Goal: Task Accomplishment & Management: Use online tool/utility

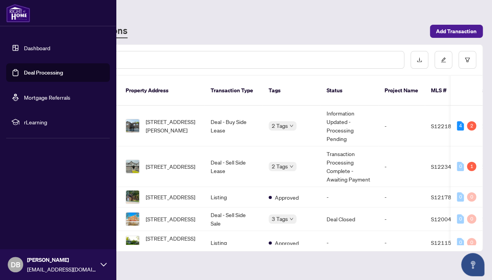
click at [36, 47] on link "Dashboard" at bounding box center [37, 47] width 26 height 7
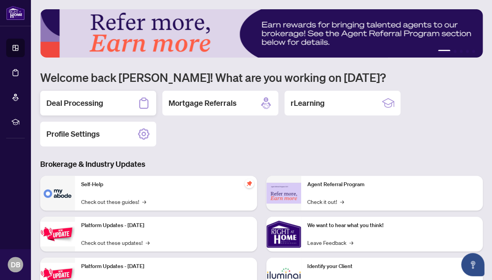
click at [65, 99] on h2 "Deal Processing" at bounding box center [74, 103] width 57 height 11
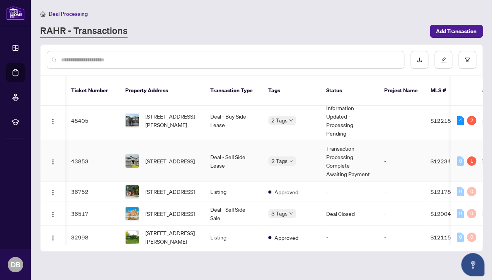
scroll to position [0, 0]
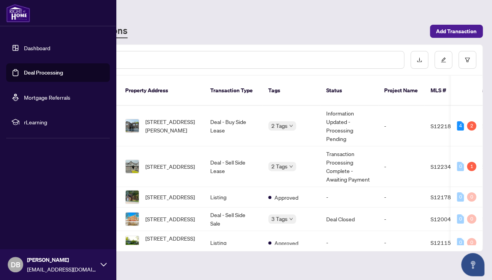
click at [41, 48] on link "Dashboard" at bounding box center [37, 47] width 26 height 7
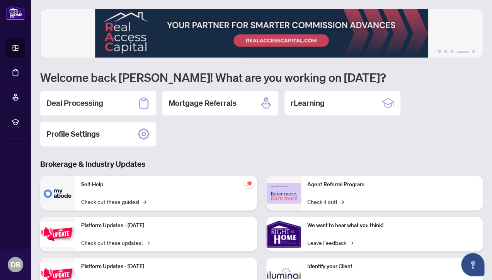
click at [78, 102] on h2 "Deal Processing" at bounding box center [74, 103] width 57 height 11
